Goal: Find specific page/section: Locate a particular part of the current website

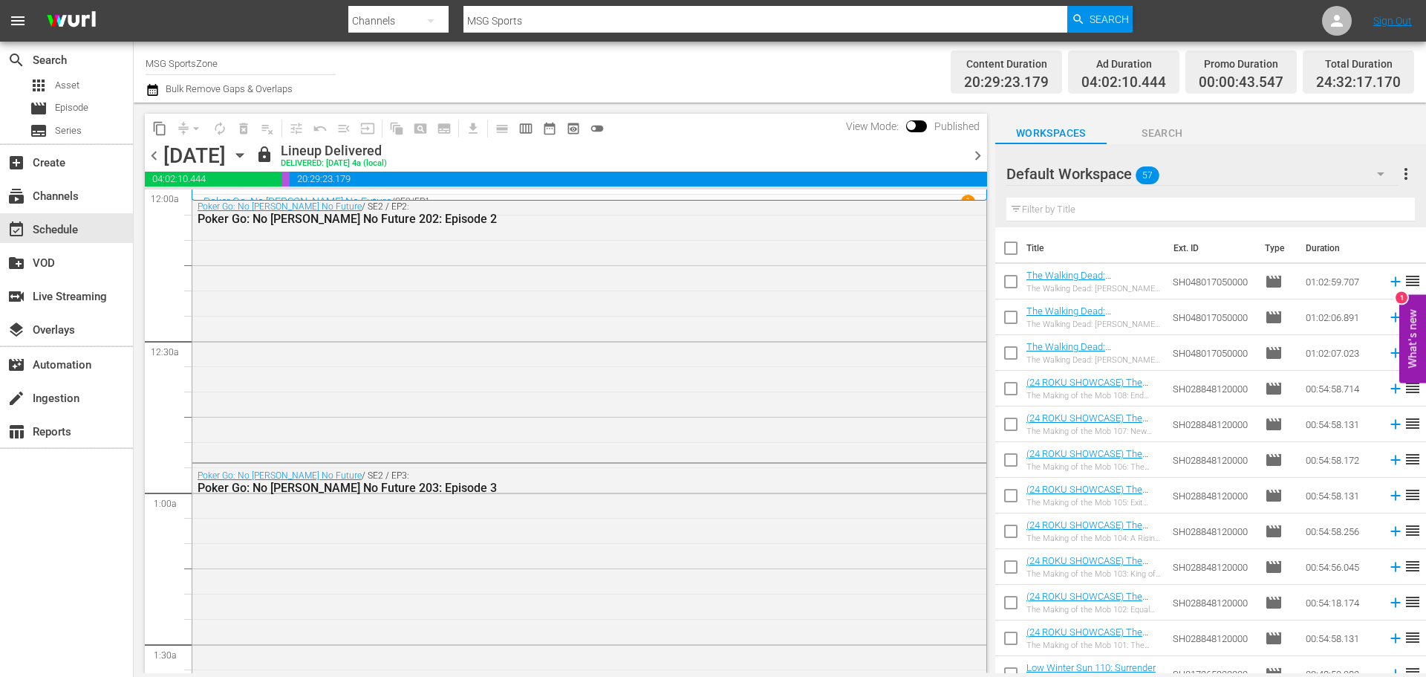
scroll to position [6956, 0]
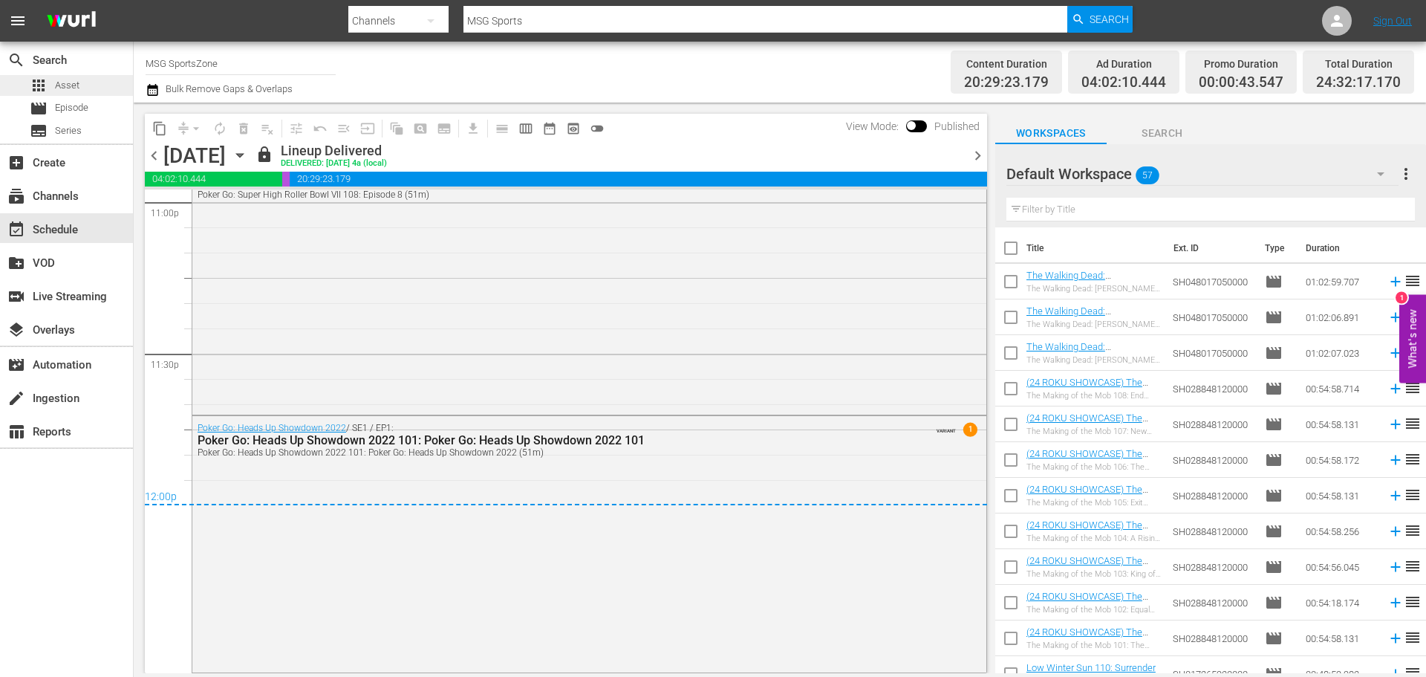
click at [91, 88] on div "apps Asset" at bounding box center [66, 85] width 133 height 21
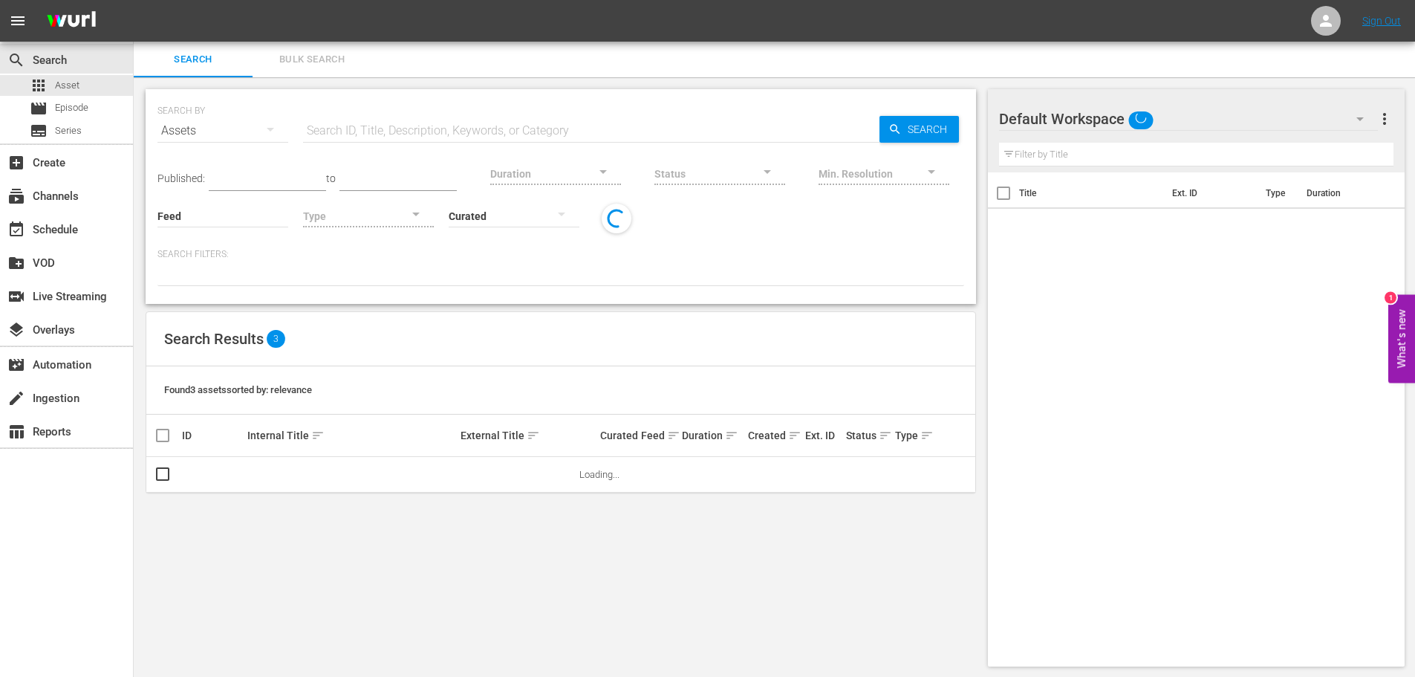
click at [397, 117] on input "text" at bounding box center [591, 131] width 576 height 36
type input "Talamasca"
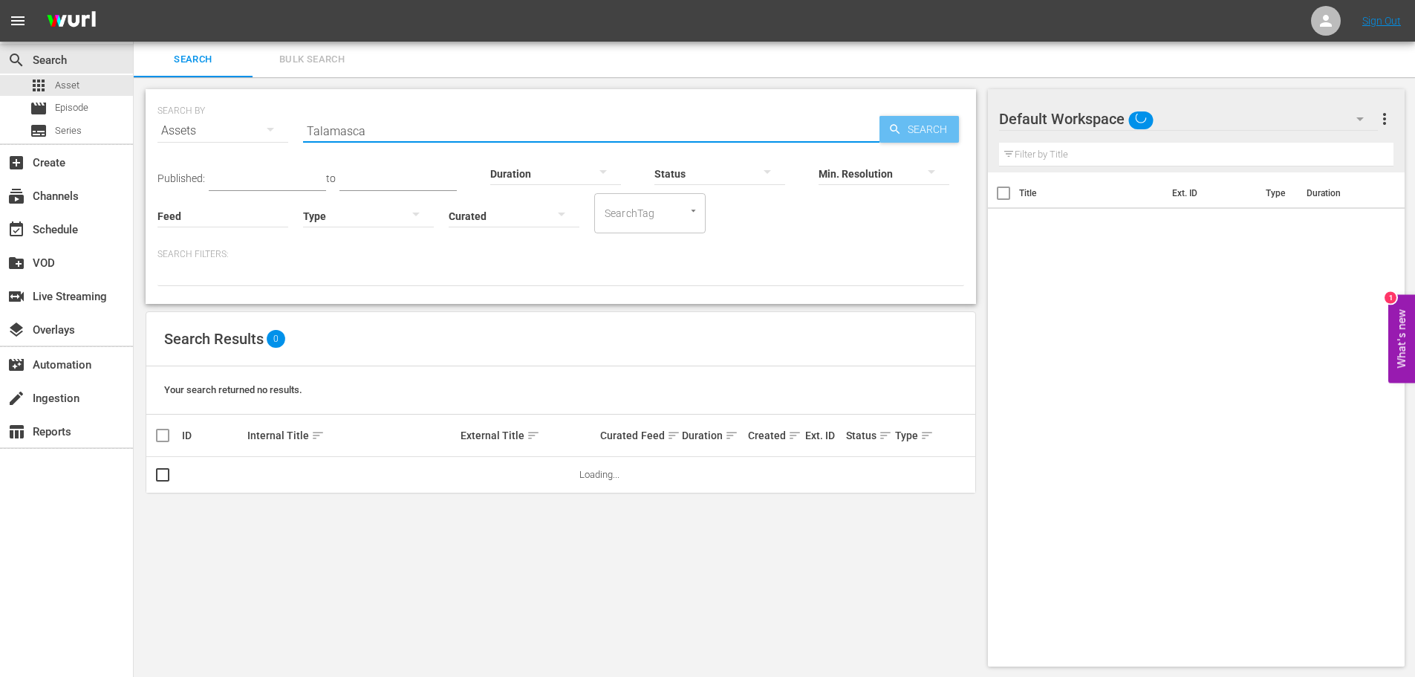
click at [916, 133] on span "Search" at bounding box center [930, 129] width 57 height 27
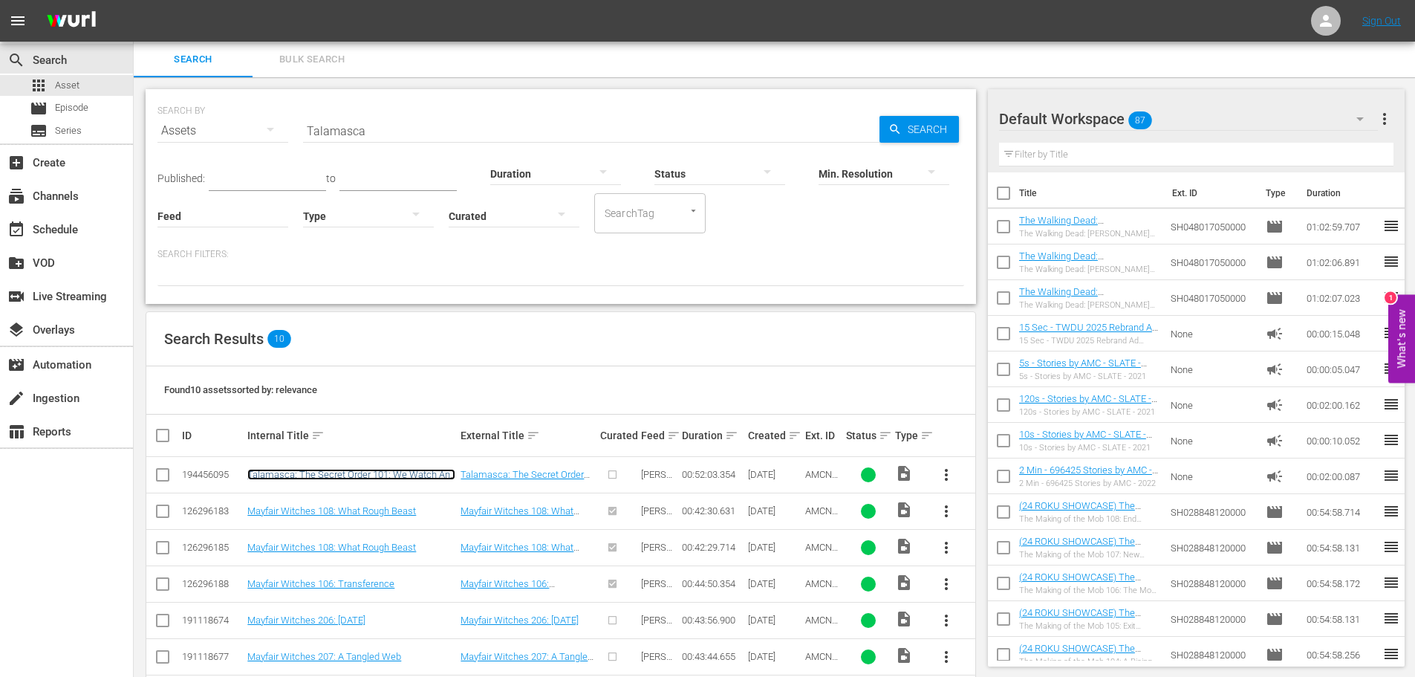
click at [282, 477] on link "Talamasca: The Secret Order 101: We Watch And We Are Always There" at bounding box center [351, 480] width 208 height 22
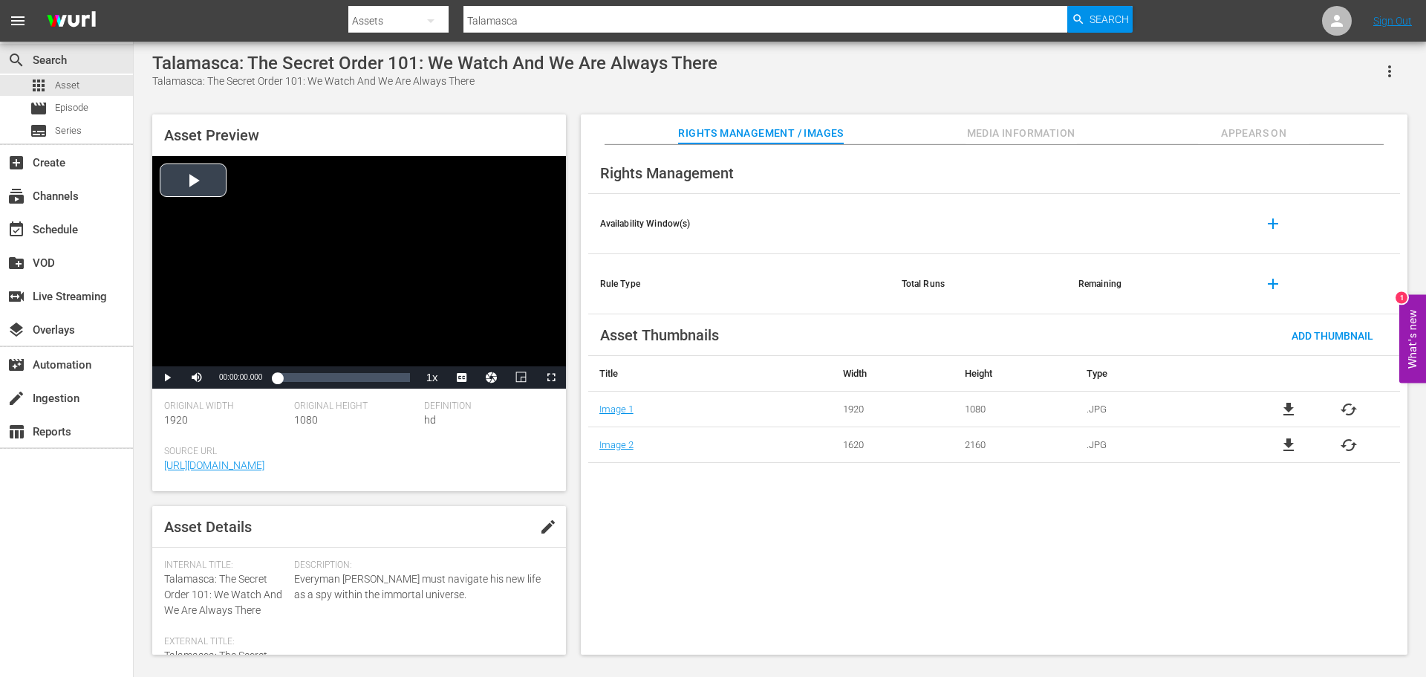
click at [189, 192] on div "Video Player" at bounding box center [359, 261] width 414 height 210
click at [167, 377] on span "Video Player" at bounding box center [167, 377] width 0 height 0
click at [551, 377] on span "Video Player" at bounding box center [551, 377] width 0 height 0
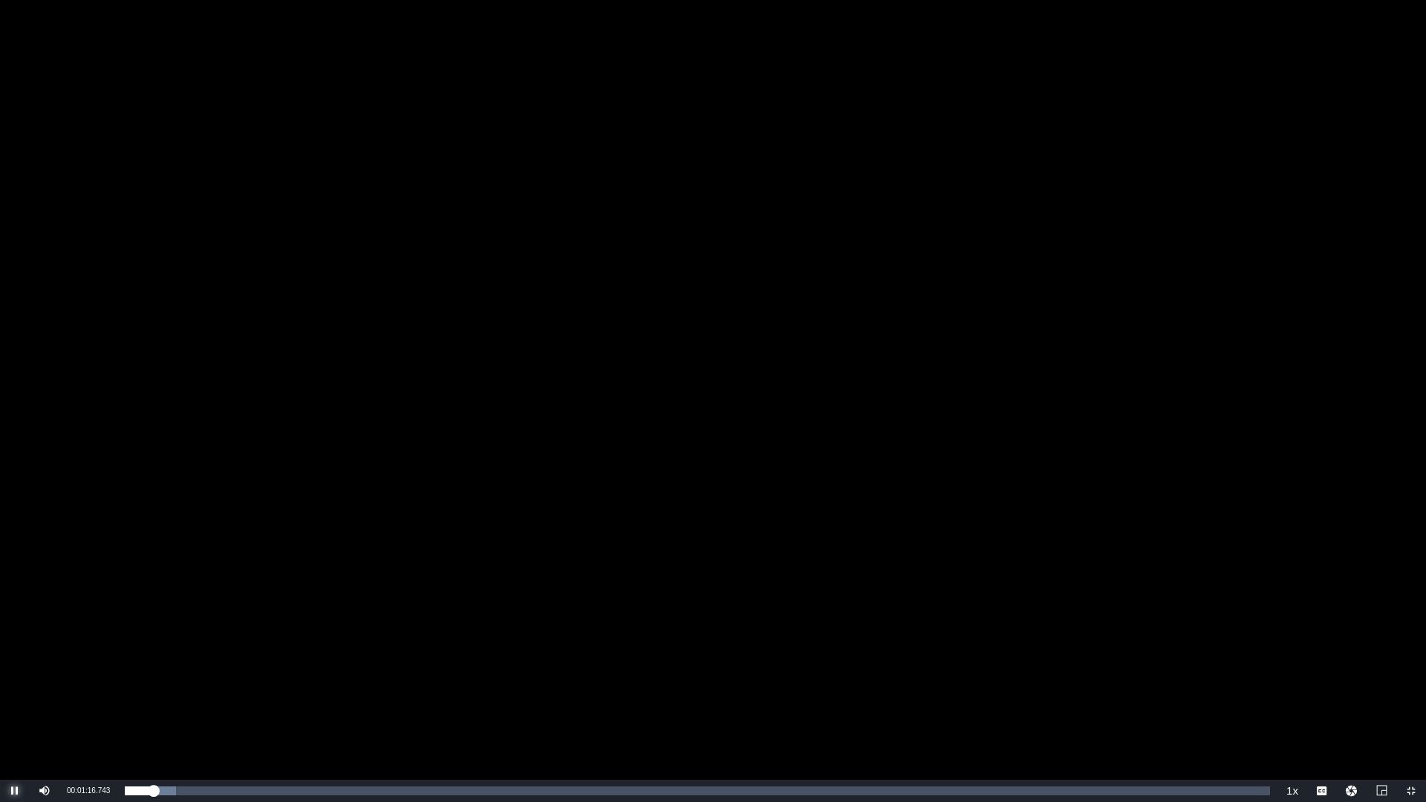
click at [15, 676] on span "Video Player" at bounding box center [15, 791] width 0 height 0
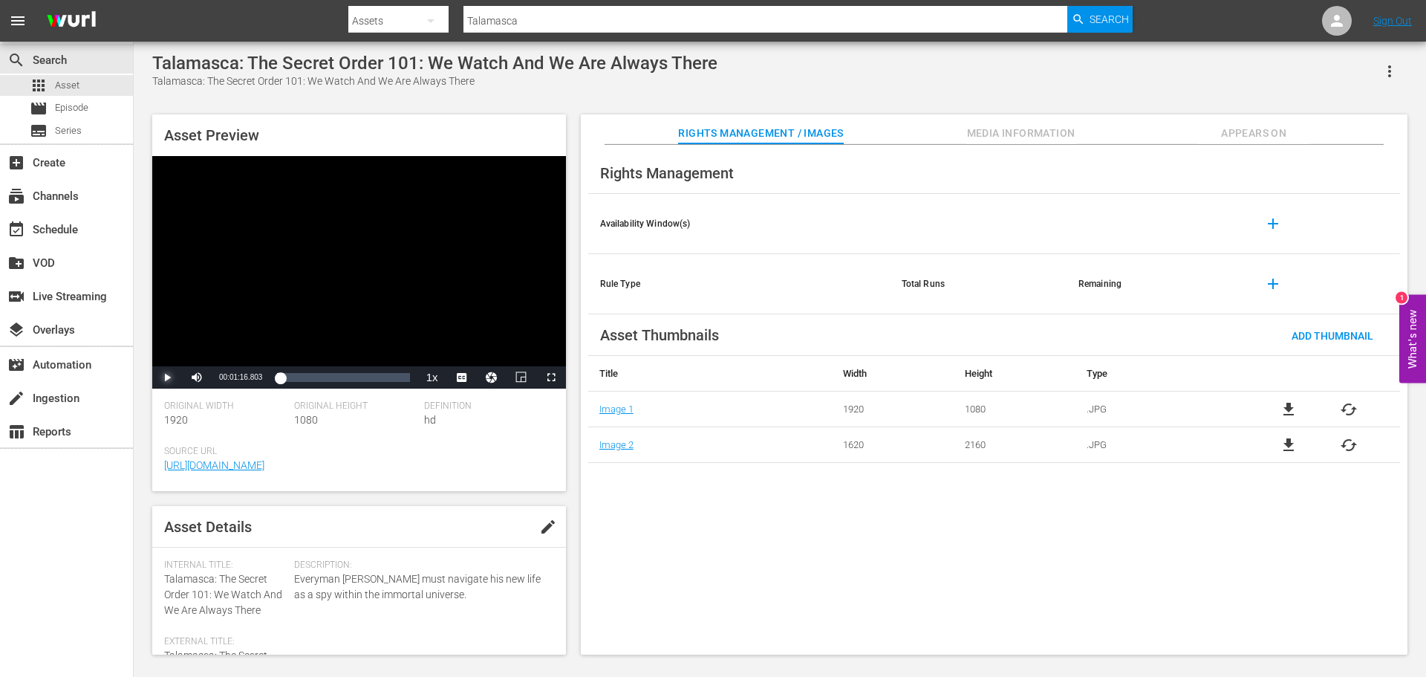
click at [167, 377] on span "Video Player" at bounding box center [167, 377] width 0 height 0
click at [551, 377] on span "Video Player" at bounding box center [551, 377] width 0 height 0
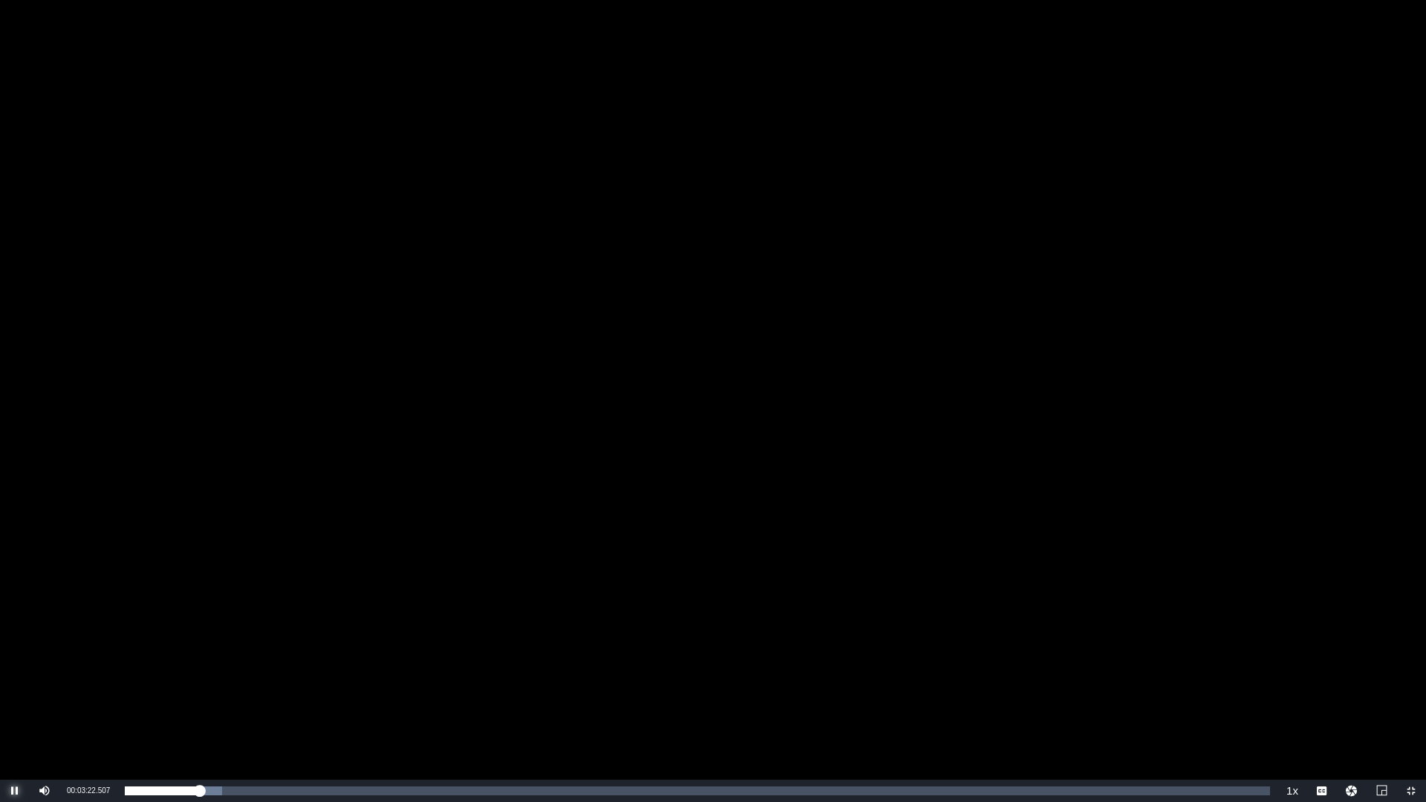
click at [15, 676] on span "Video Player" at bounding box center [15, 791] width 0 height 0
